Goal: Navigation & Orientation: Find specific page/section

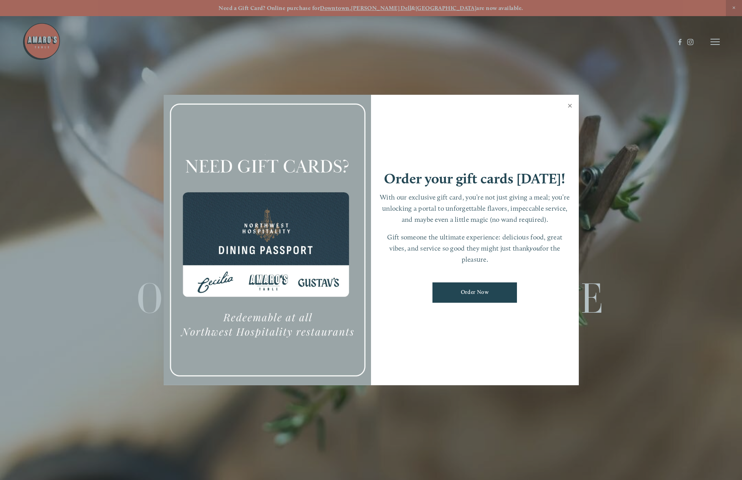
click at [568, 107] on link "Close" at bounding box center [569, 106] width 15 height 21
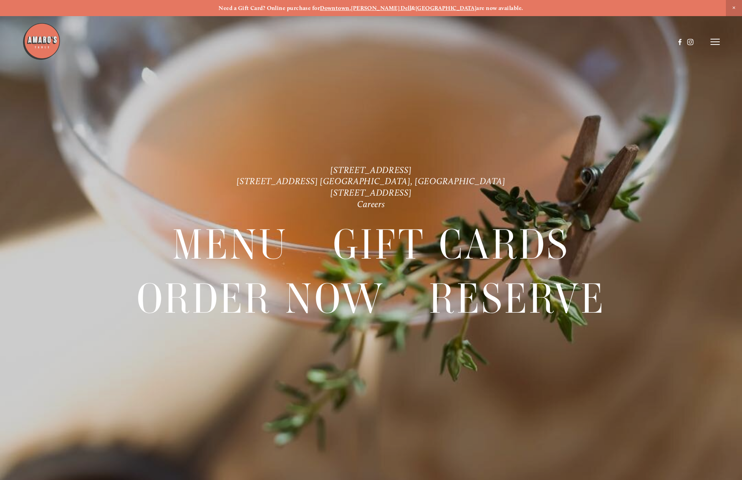
click at [716, 42] on line at bounding box center [714, 42] width 9 height 0
click at [628, 43] on span "Gallery" at bounding box center [632, 41] width 19 height 7
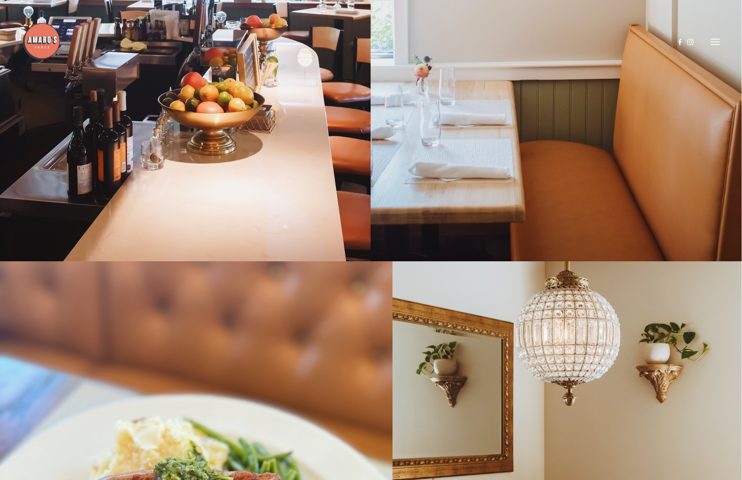
scroll to position [9459, 0]
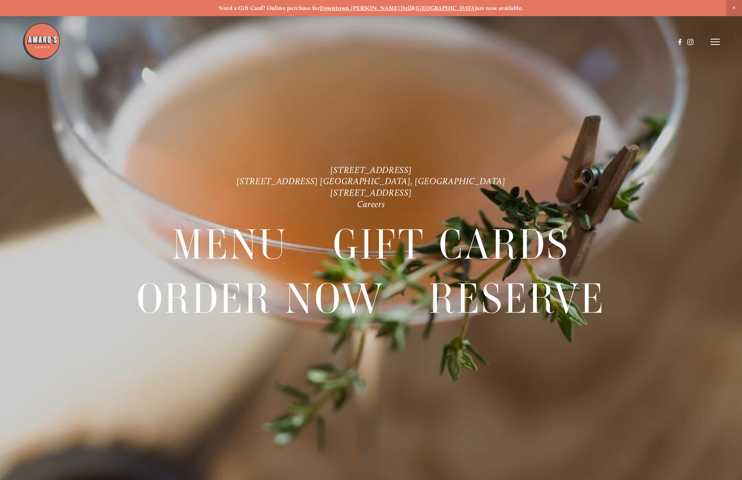
click at [714, 40] on icon at bounding box center [714, 41] width 9 height 7
click at [552, 42] on span "Menu" at bounding box center [552, 41] width 16 height 7
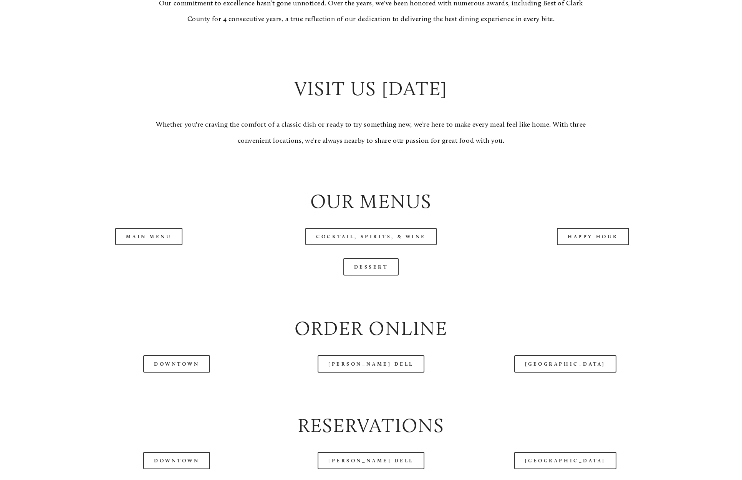
scroll to position [754, 0]
click at [593, 235] on link "Happy Hour" at bounding box center [593, 236] width 72 height 17
